Goal: Find contact information: Find contact information

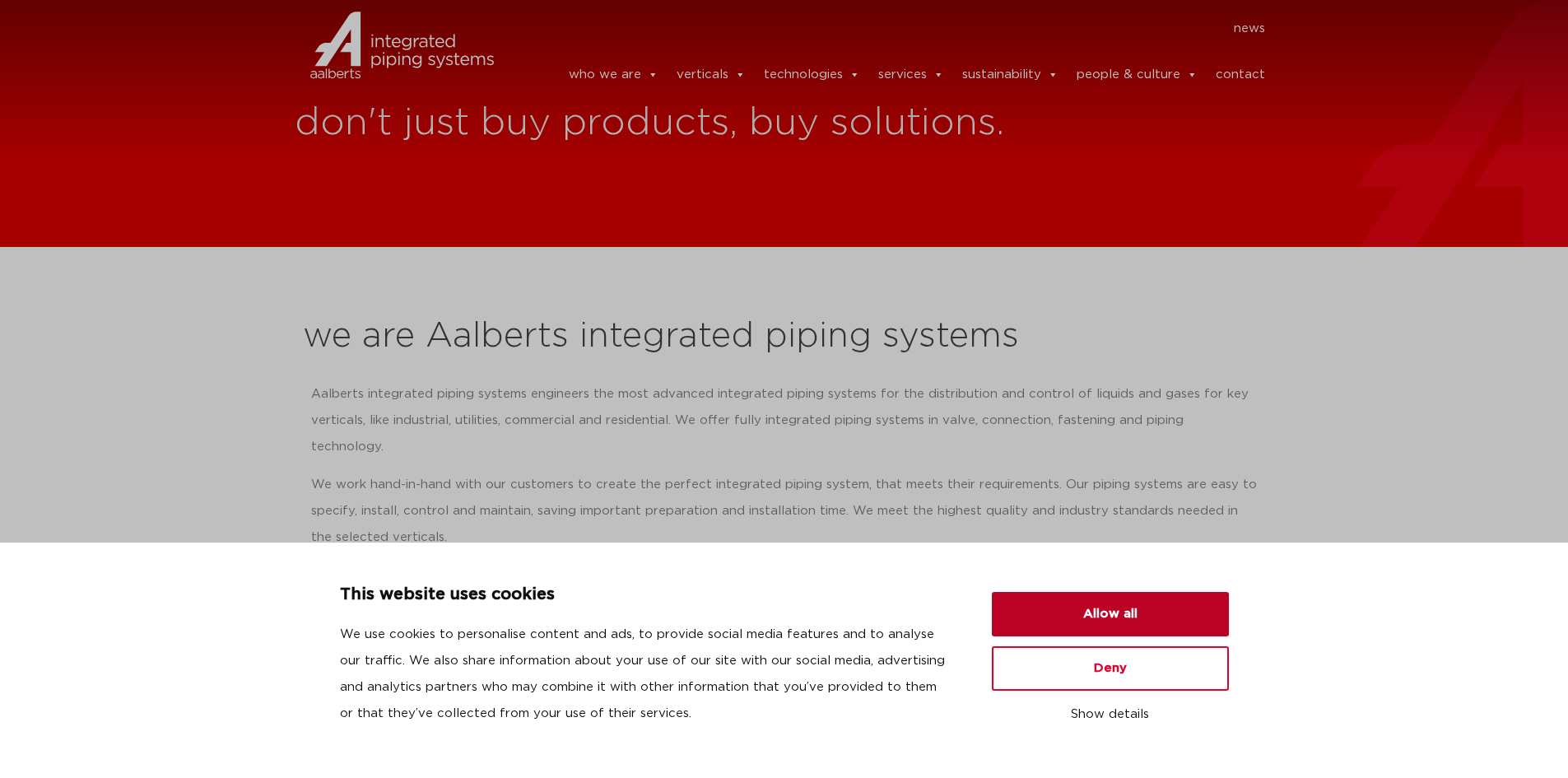
click at [1130, 610] on button "Allow all" at bounding box center [1111, 613] width 237 height 44
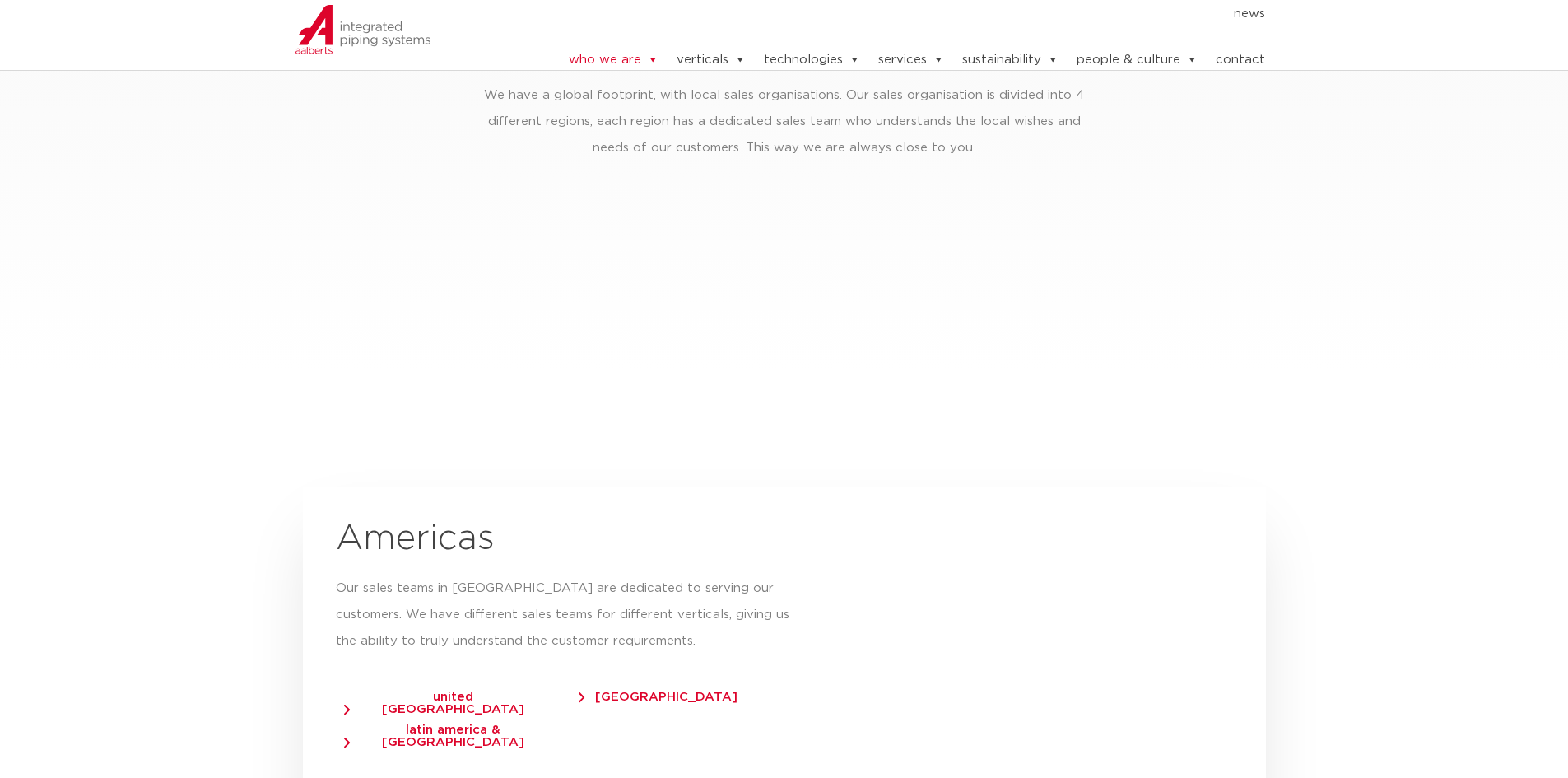
scroll to position [2799, 0]
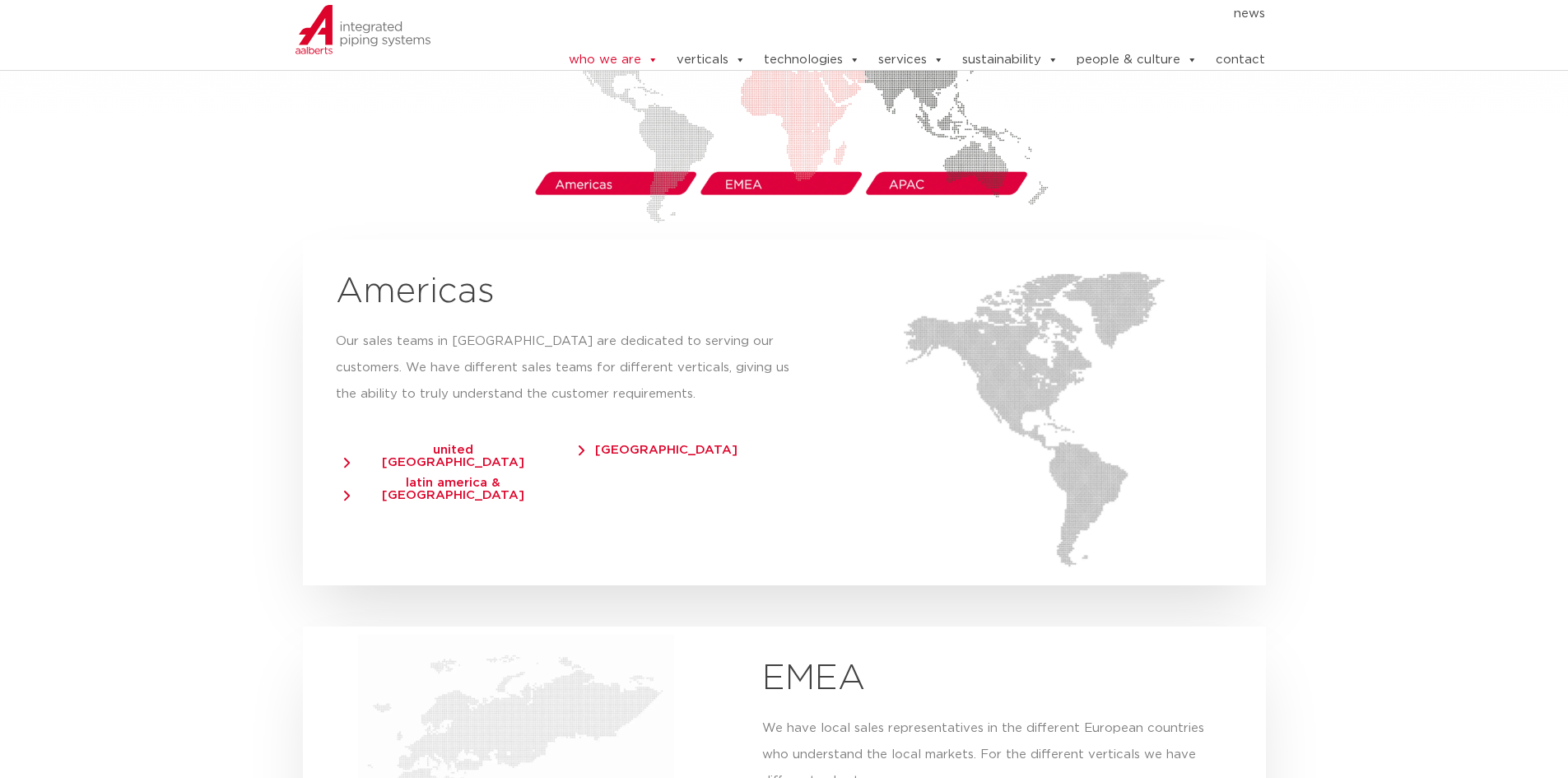
click at [620, 443] on span "canada" at bounding box center [658, 449] width 159 height 13
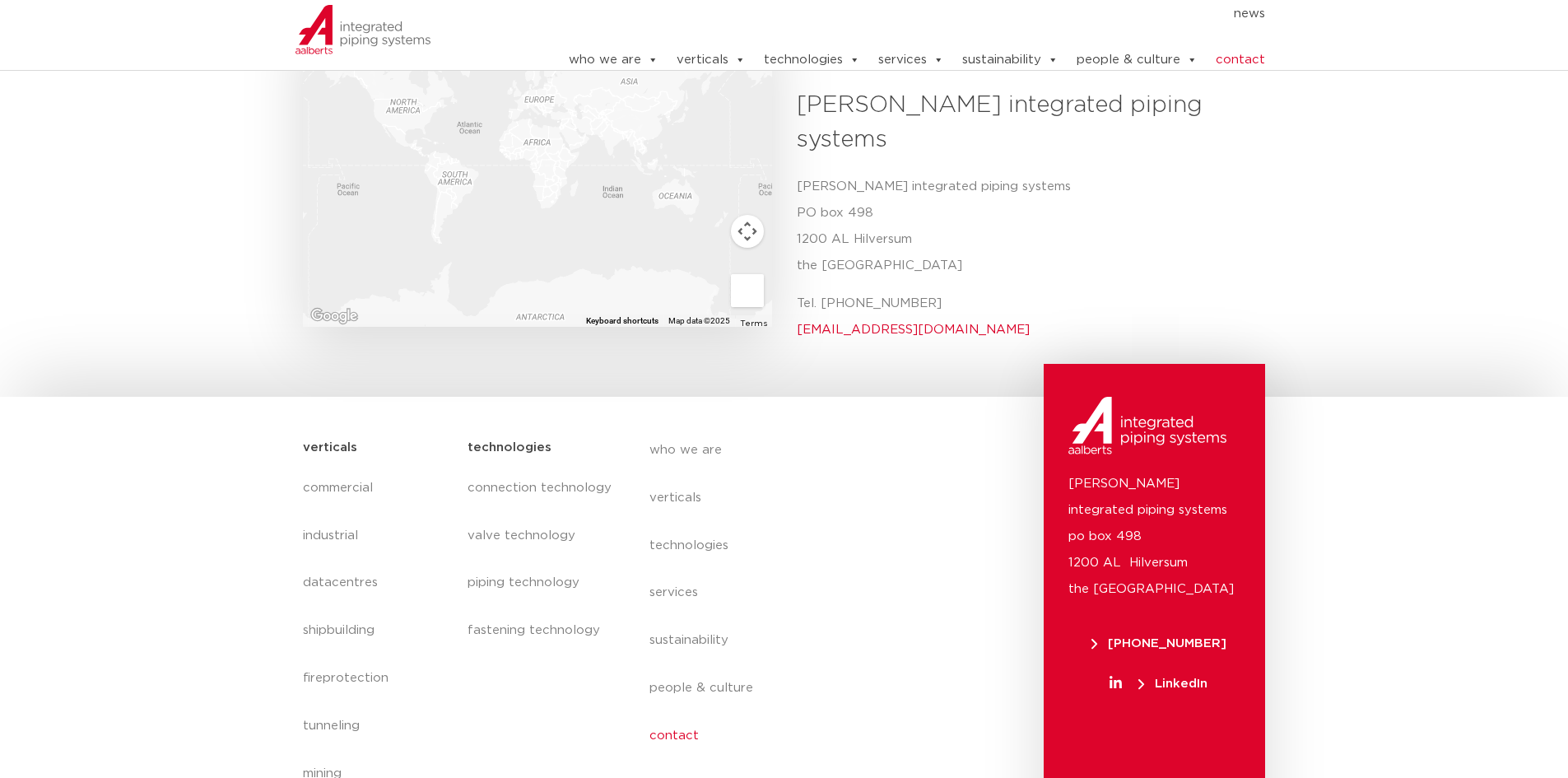
scroll to position [685, 0]
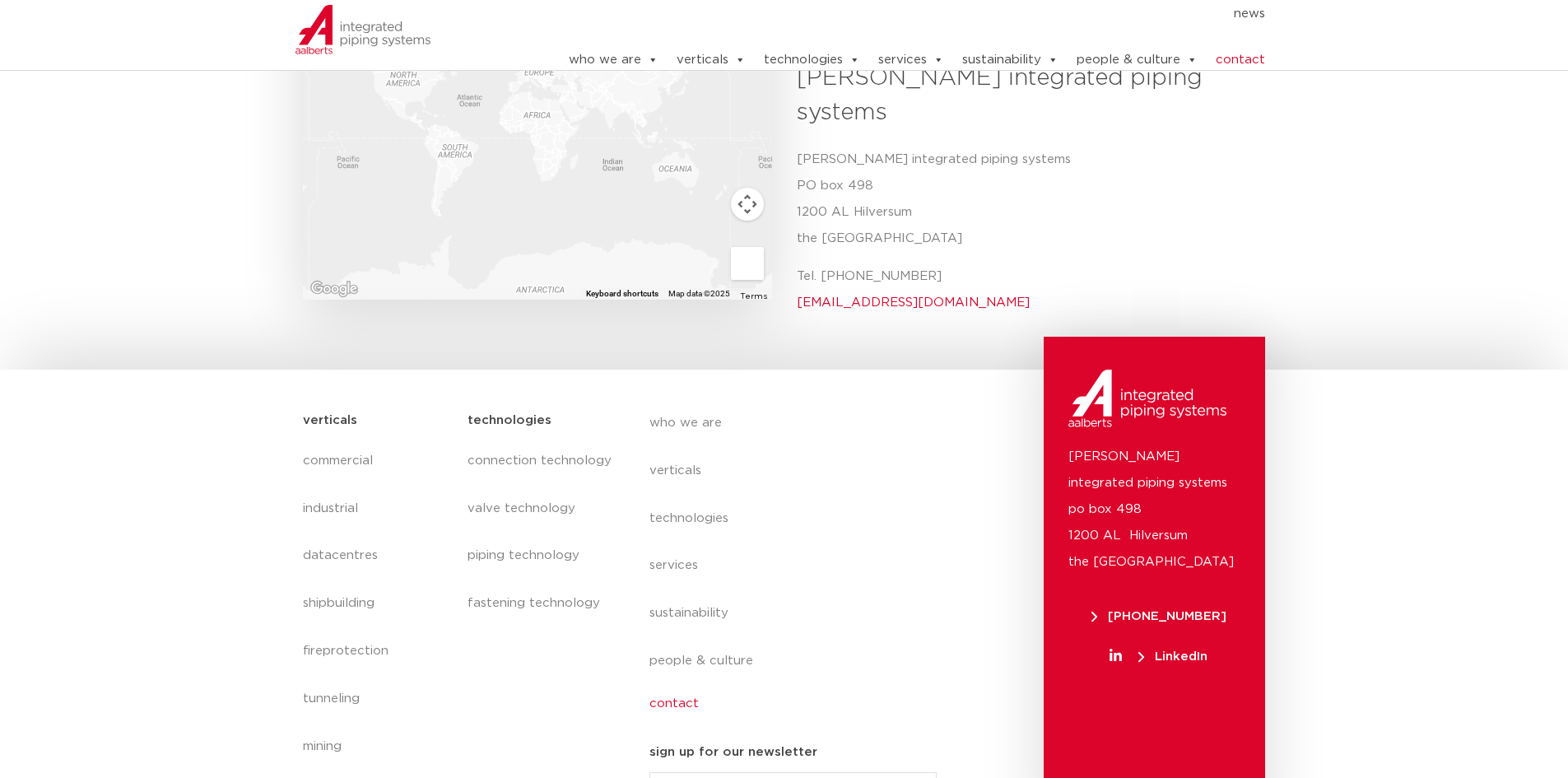
click at [673, 685] on link "contact" at bounding box center [800, 704] width 301 height 38
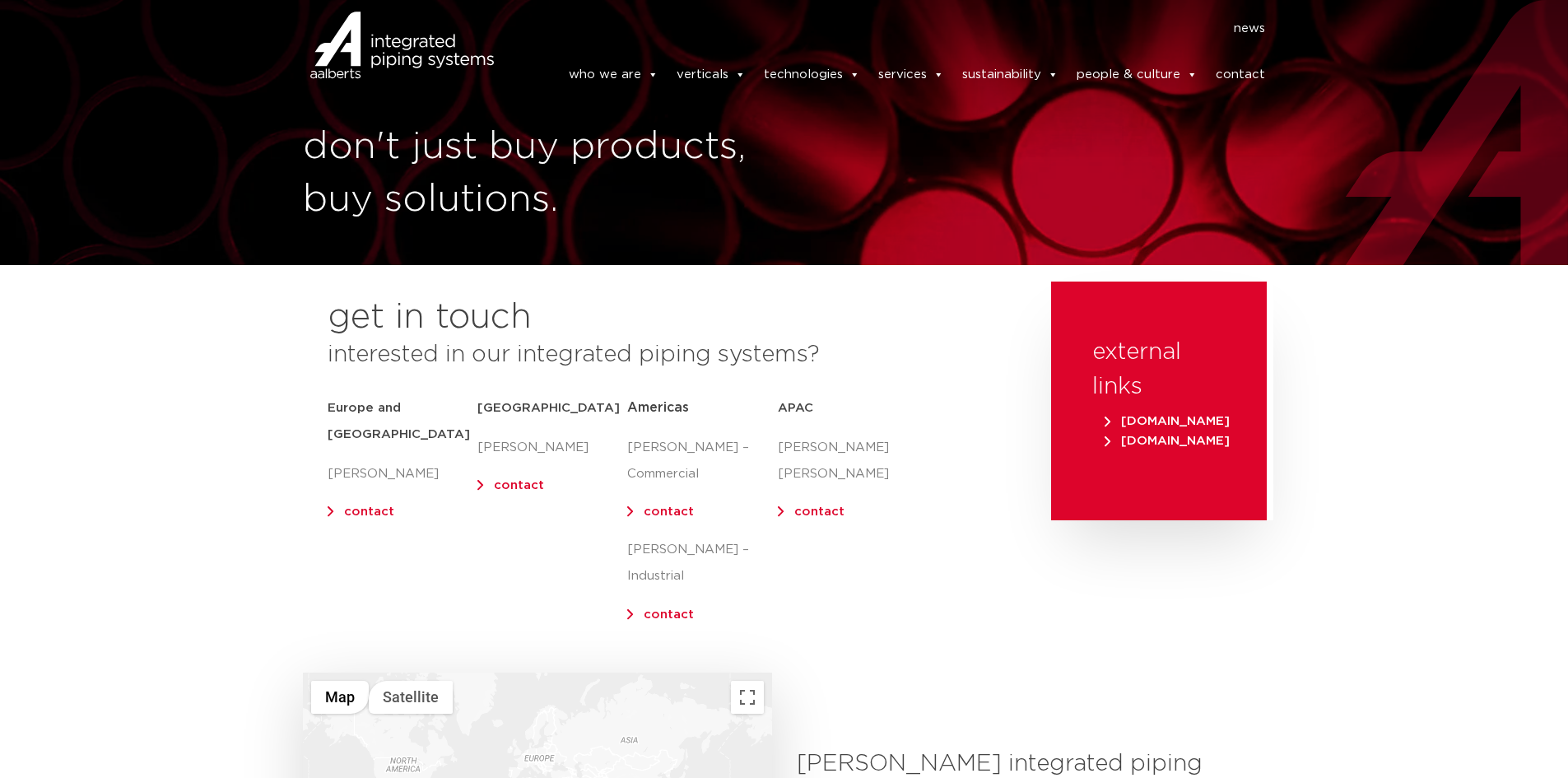
click at [653, 608] on link "contact" at bounding box center [668, 614] width 50 height 13
click at [670, 511] on link "contact" at bounding box center [668, 511] width 50 height 13
